Goal: Information Seeking & Learning: Learn about a topic

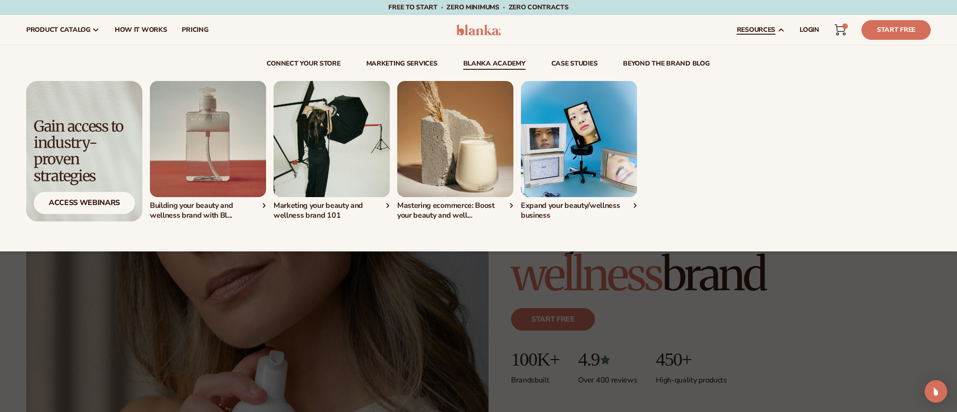
click at [486, 65] on link "Blanka Academy" at bounding box center [494, 64] width 62 height 9
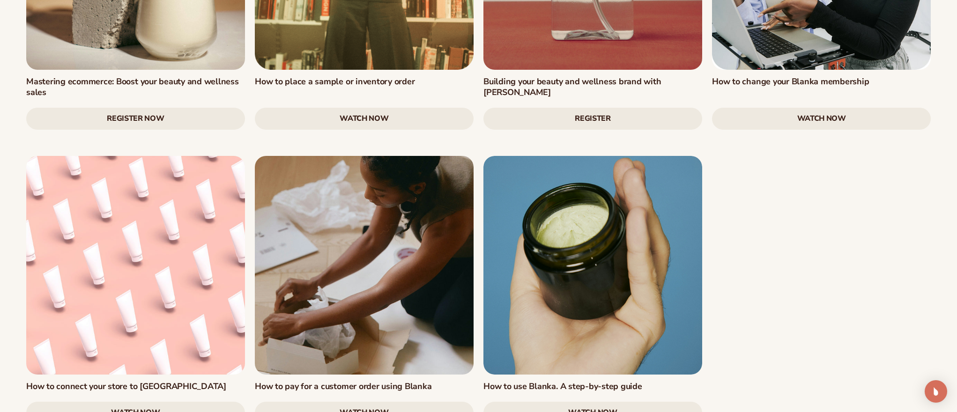
scroll to position [1569, 0]
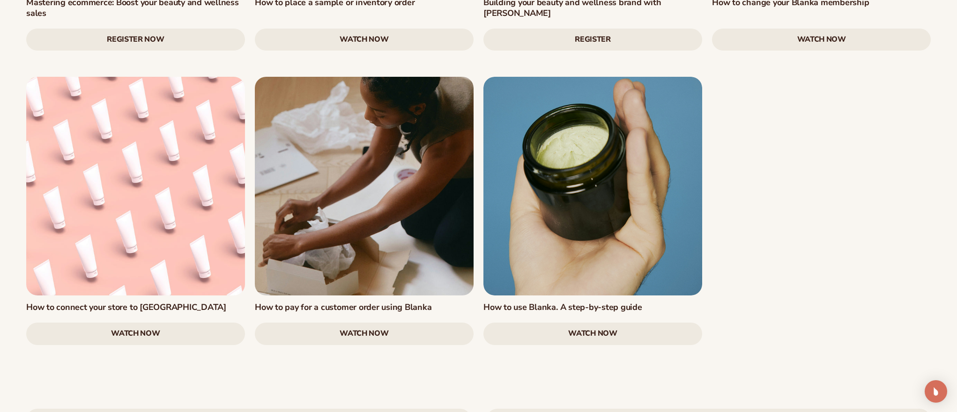
click at [220, 323] on link "watch now" at bounding box center [135, 334] width 219 height 22
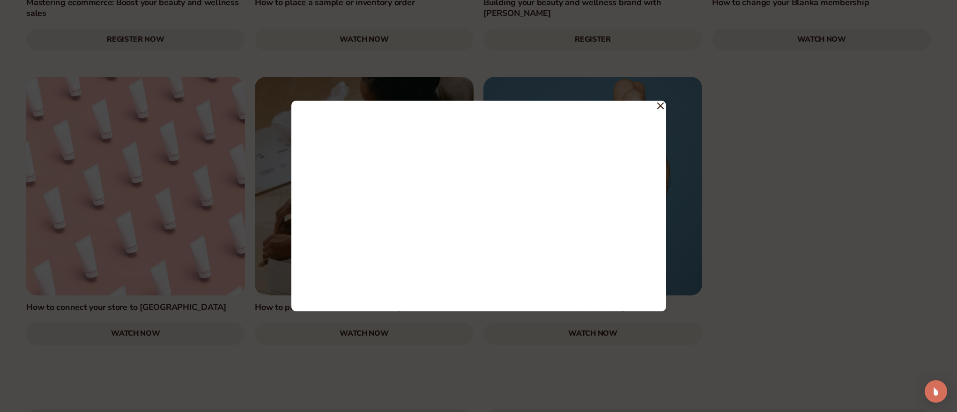
click at [661, 108] on icon at bounding box center [660, 106] width 7 height 7
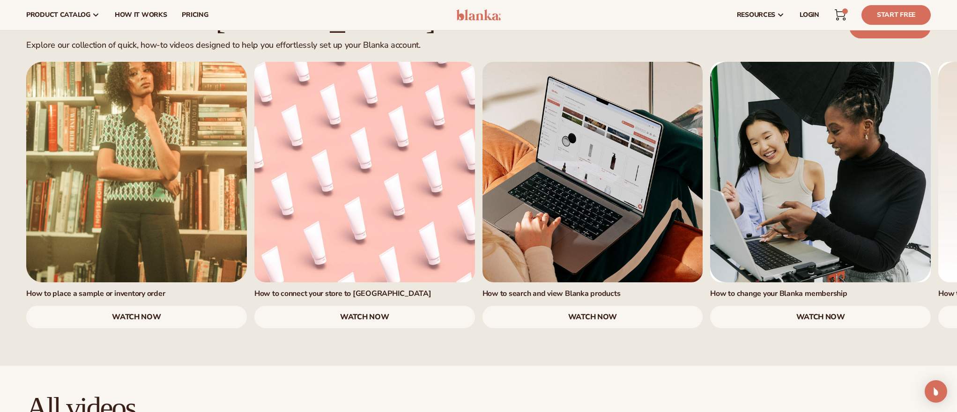
scroll to position [603, 0]
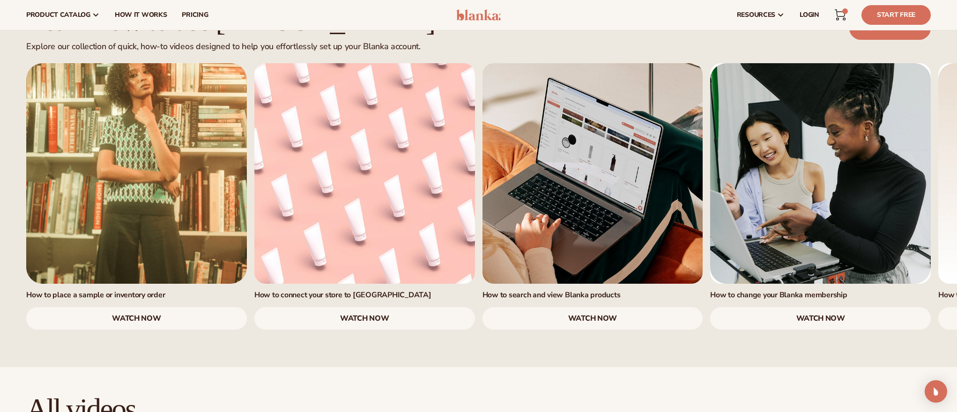
click at [557, 307] on link "watch now" at bounding box center [593, 318] width 221 height 22
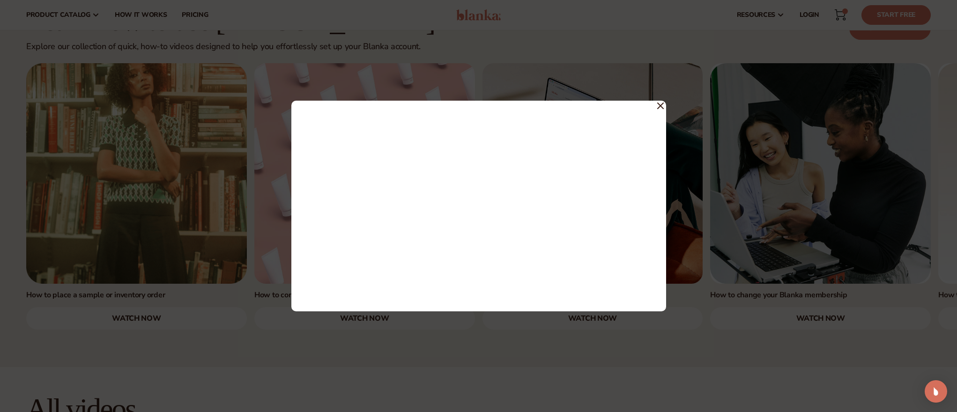
click at [530, 365] on div at bounding box center [478, 206] width 957 height 412
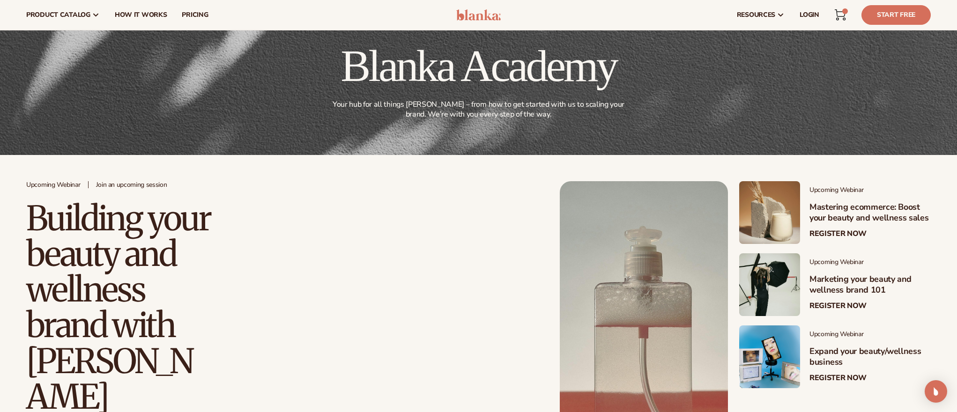
scroll to position [0, 0]
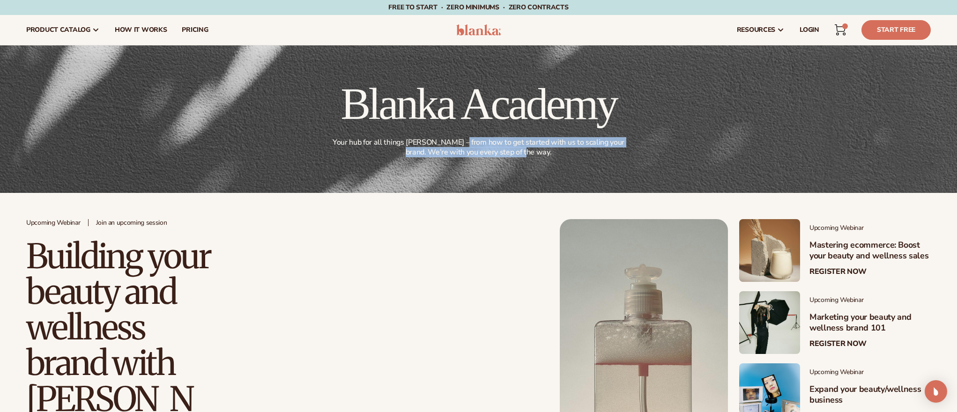
drag, startPoint x: 454, startPoint y: 143, endPoint x: 561, endPoint y: 155, distance: 108.0
click at [581, 155] on p "Your hub for all things [PERSON_NAME] – from how to get started with us to scal…" at bounding box center [478, 148] width 299 height 20
click at [561, 155] on p "Your hub for all things [PERSON_NAME] – from how to get started with us to scal…" at bounding box center [478, 148] width 299 height 20
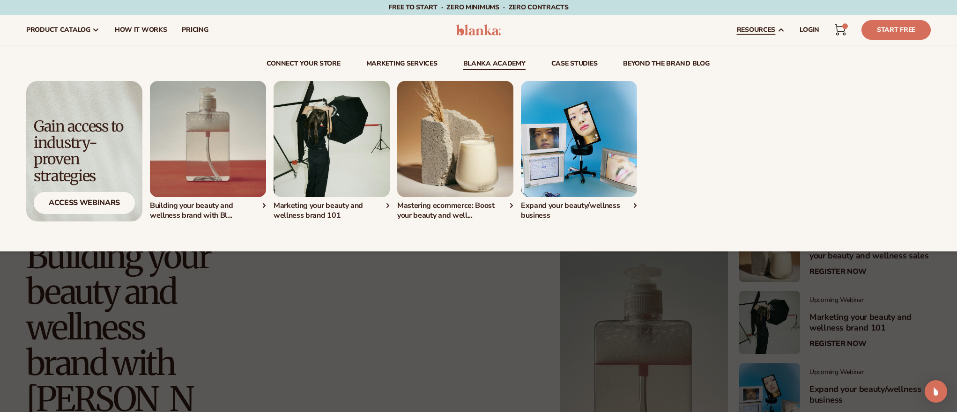
click at [476, 62] on link "Blanka Academy" at bounding box center [494, 64] width 62 height 9
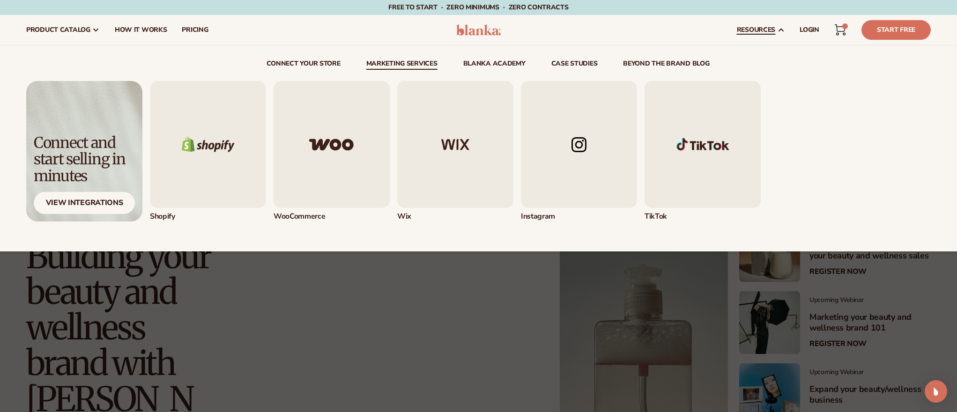
click at [394, 67] on link "Marketing services" at bounding box center [401, 64] width 71 height 9
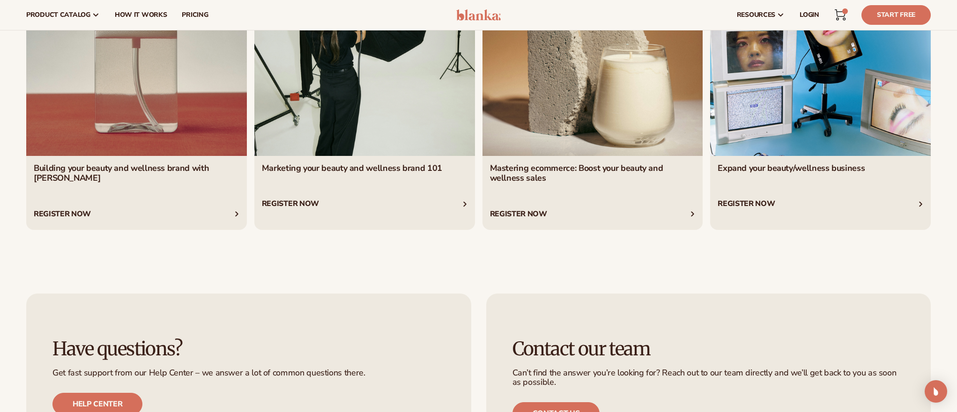
scroll to position [2023, 0]
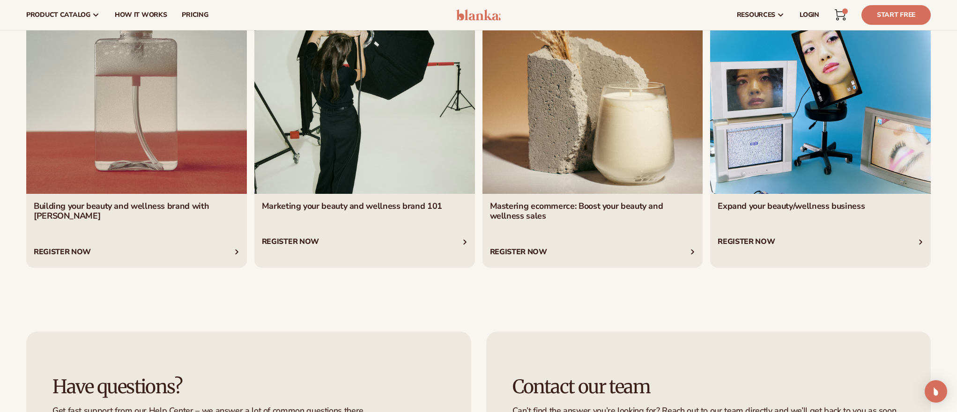
click at [158, 247] on link "1 / 4" at bounding box center [136, 127] width 221 height 281
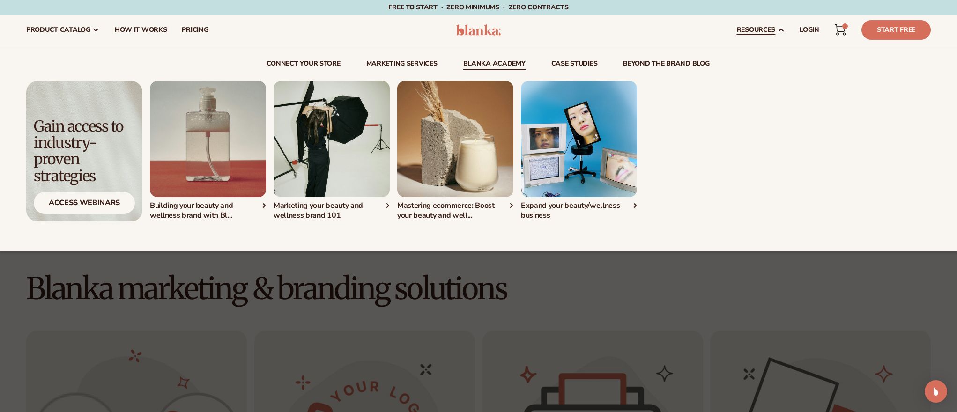
click at [494, 62] on link "Blanka Academy" at bounding box center [494, 64] width 62 height 9
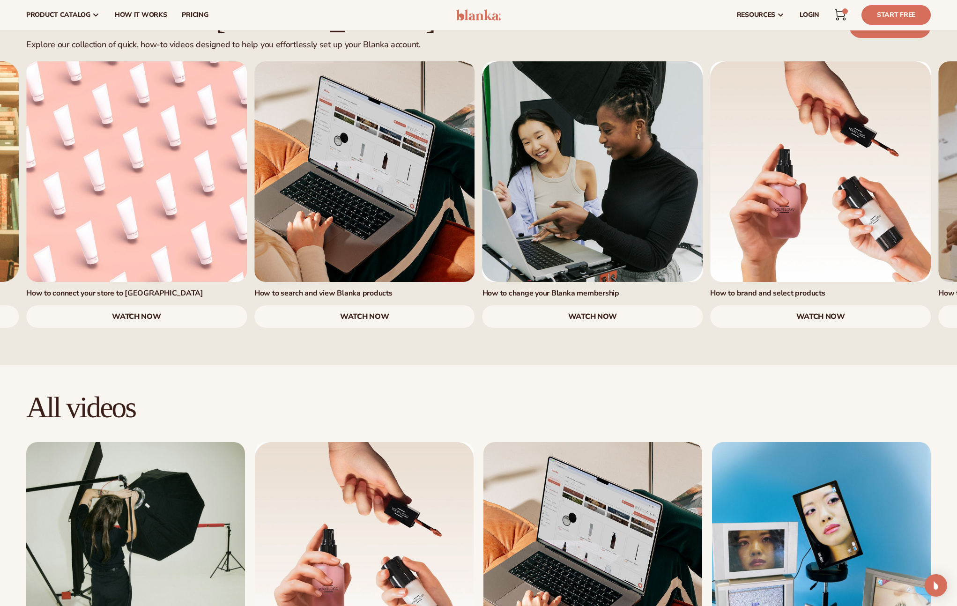
scroll to position [515, 0]
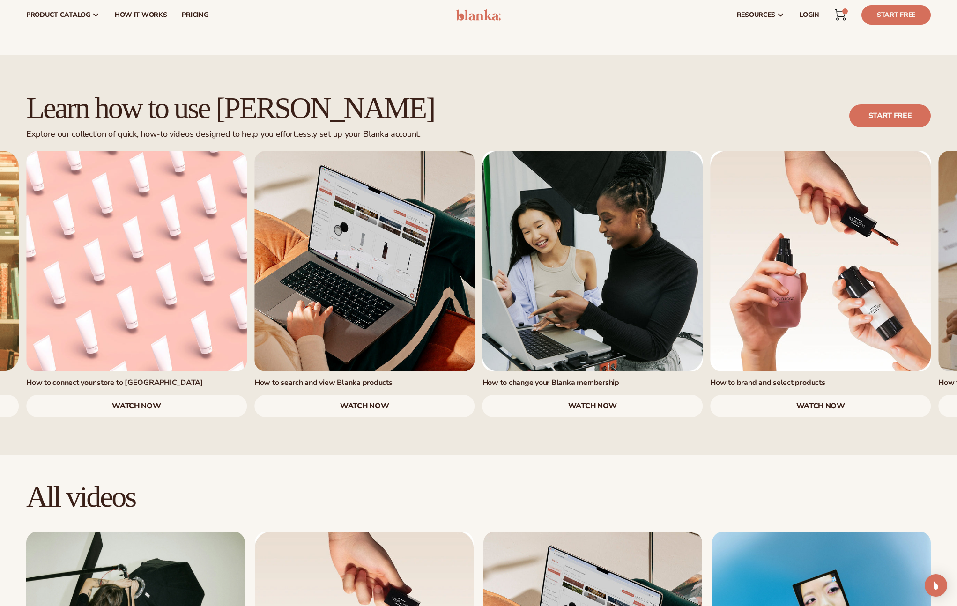
click at [381, 270] on link "3 / 7" at bounding box center [364, 261] width 221 height 221
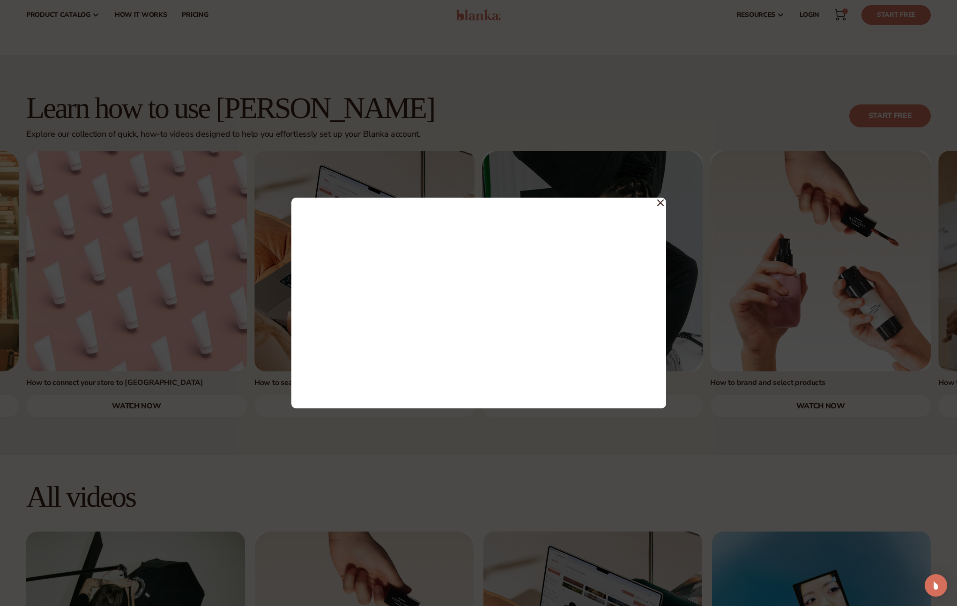
click at [457, 114] on div at bounding box center [478, 303] width 957 height 606
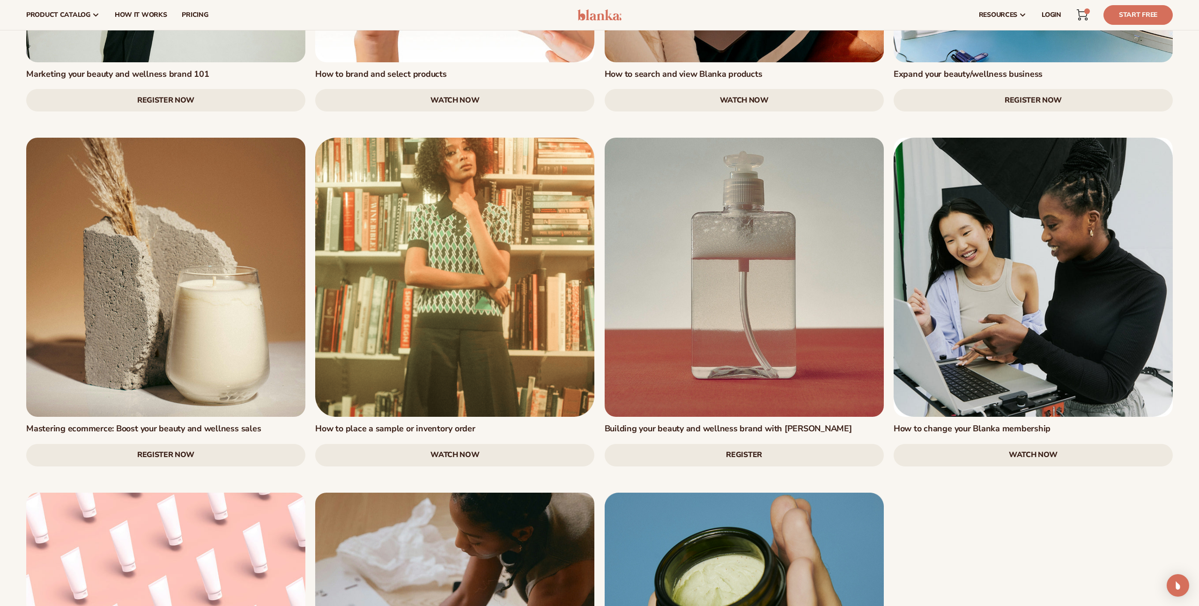
scroll to position [1156, 0]
